Goal: Task Accomplishment & Management: Complete application form

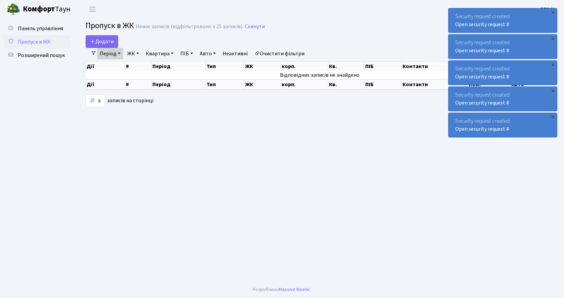
select select "25"
click at [106, 43] on span "Додати" at bounding box center [102, 41] width 24 height 7
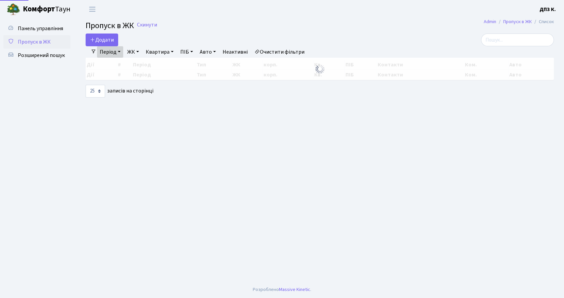
select select "25"
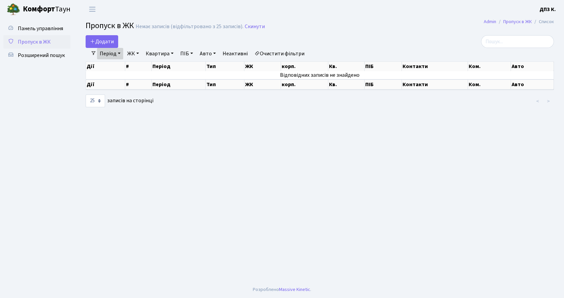
click at [106, 54] on link "Період" at bounding box center [110, 53] width 26 height 11
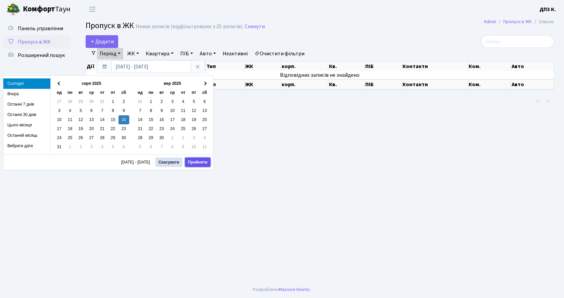
click at [202, 162] on button "Прийняти" at bounding box center [197, 162] width 25 height 9
